Goal: Task Accomplishment & Management: Manage account settings

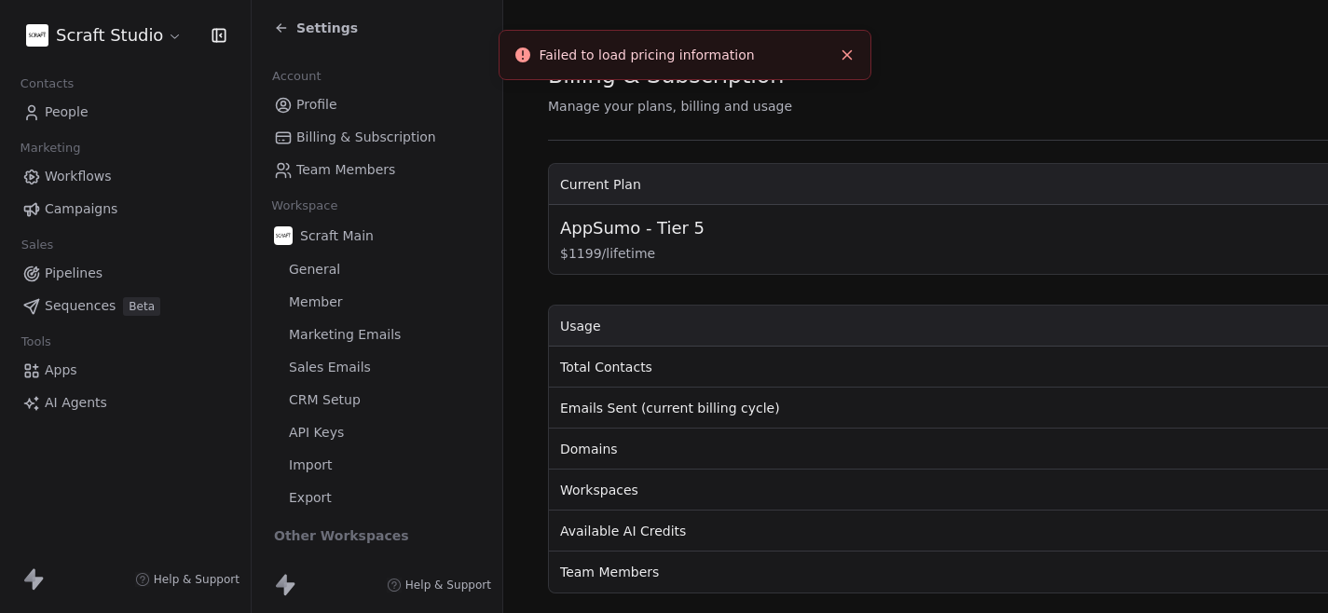
click at [315, 95] on span "Profile" at bounding box center [316, 105] width 41 height 20
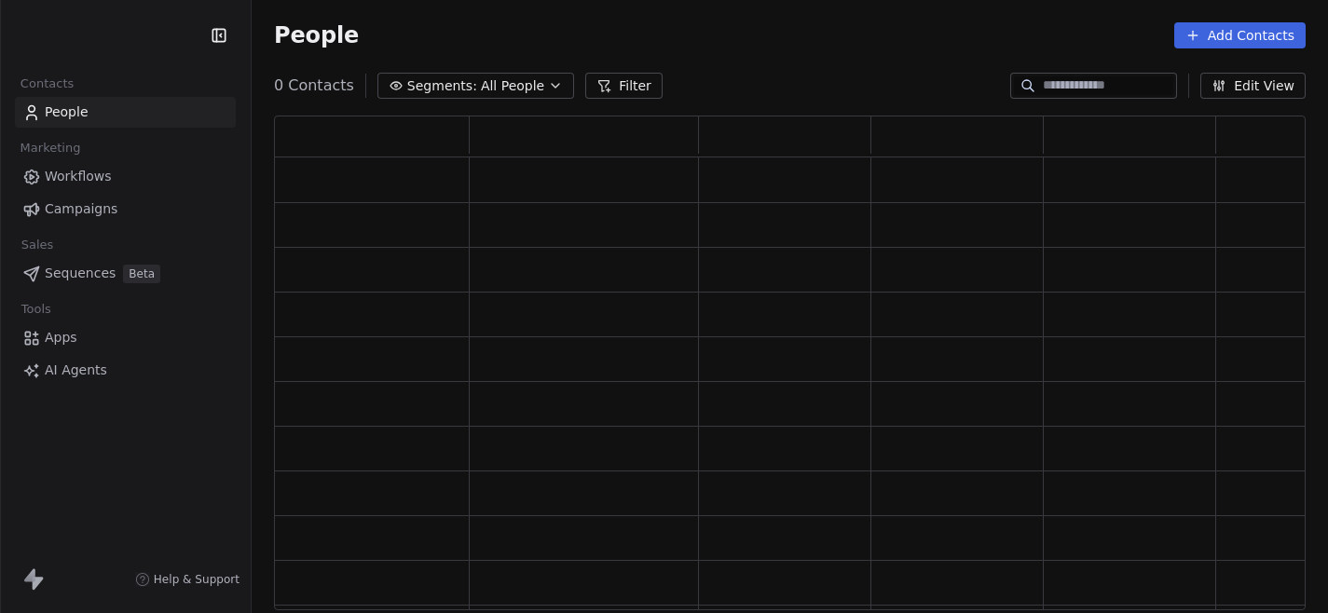
scroll to position [495, 1031]
